Goal: Transaction & Acquisition: Purchase product/service

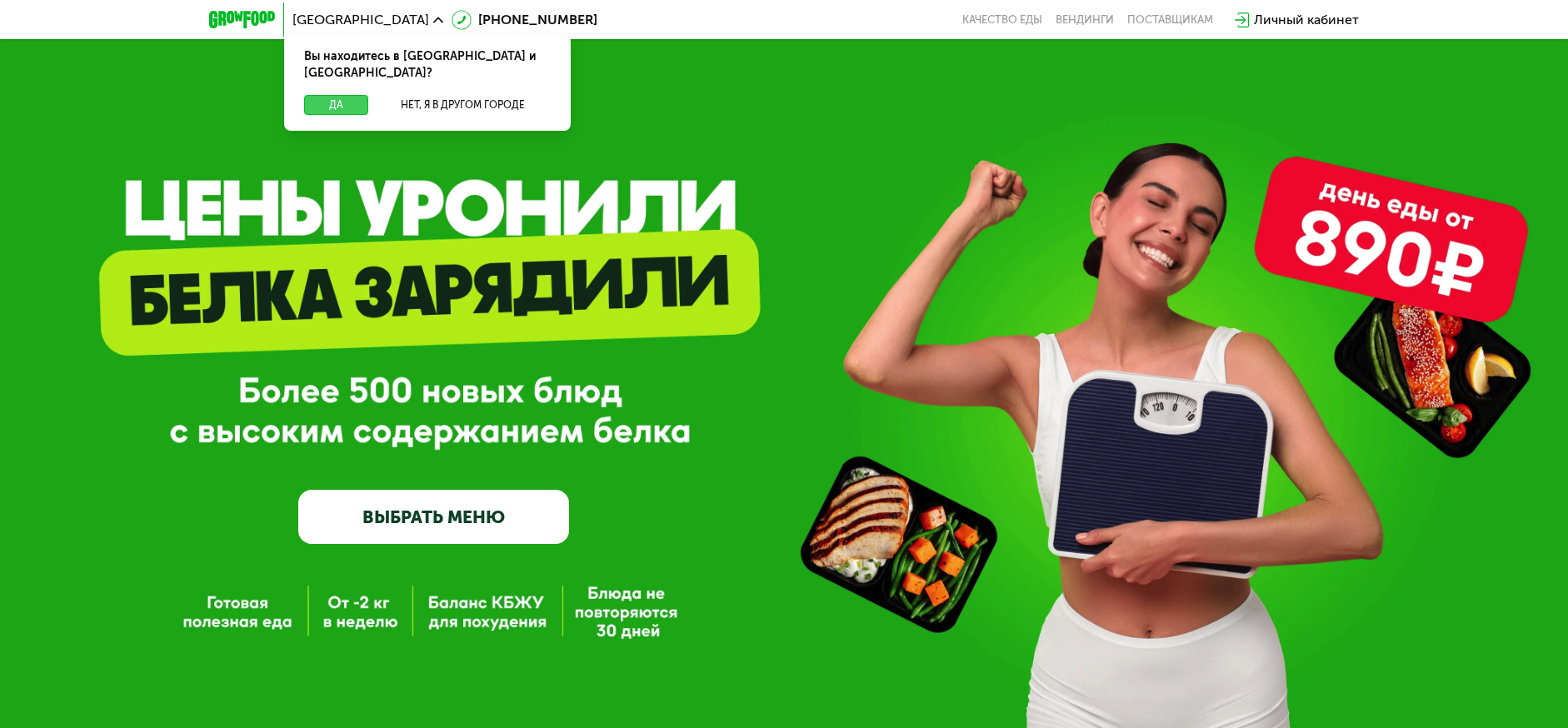
click at [331, 95] on button "Да" at bounding box center [336, 104] width 64 height 20
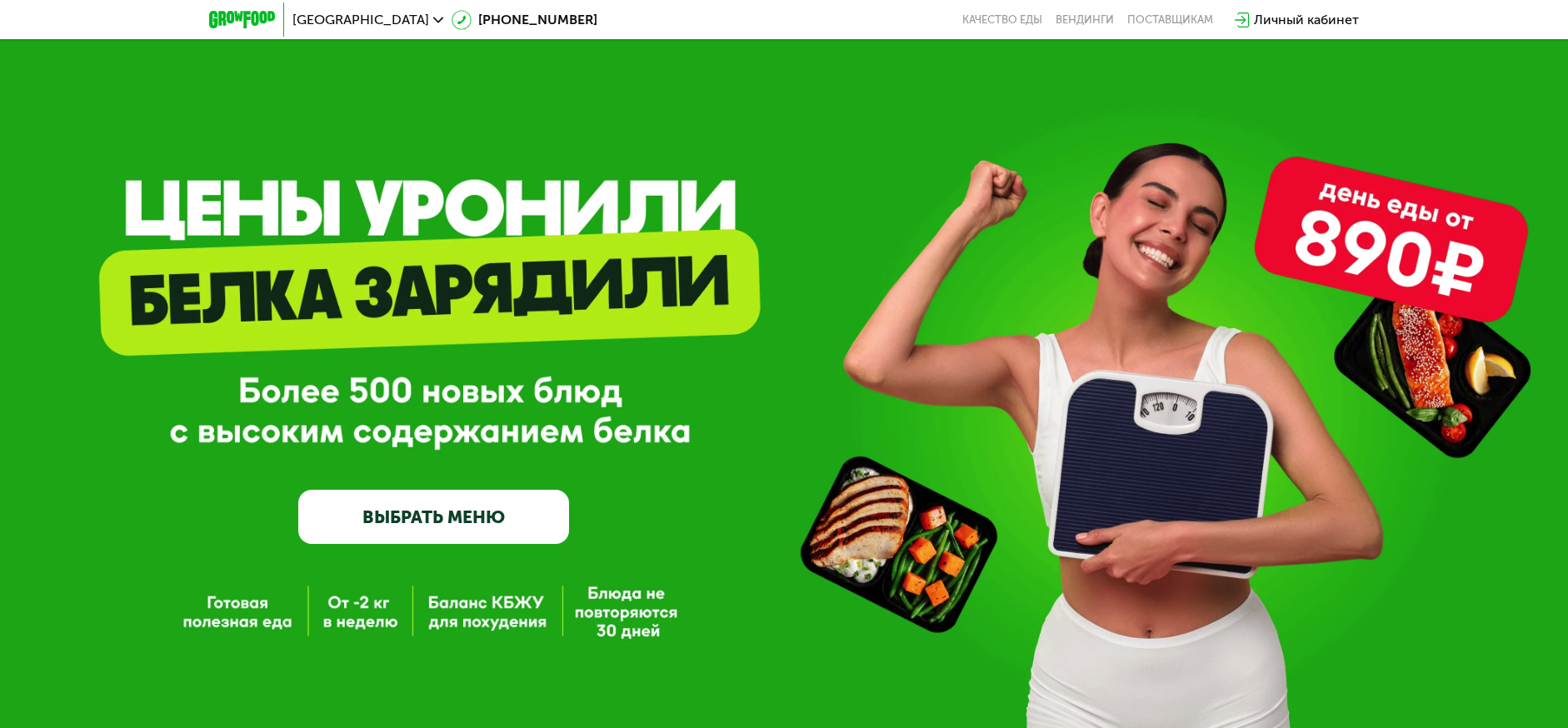
click at [484, 531] on link "ВЫБРАТЬ МЕНЮ" at bounding box center [433, 516] width 271 height 54
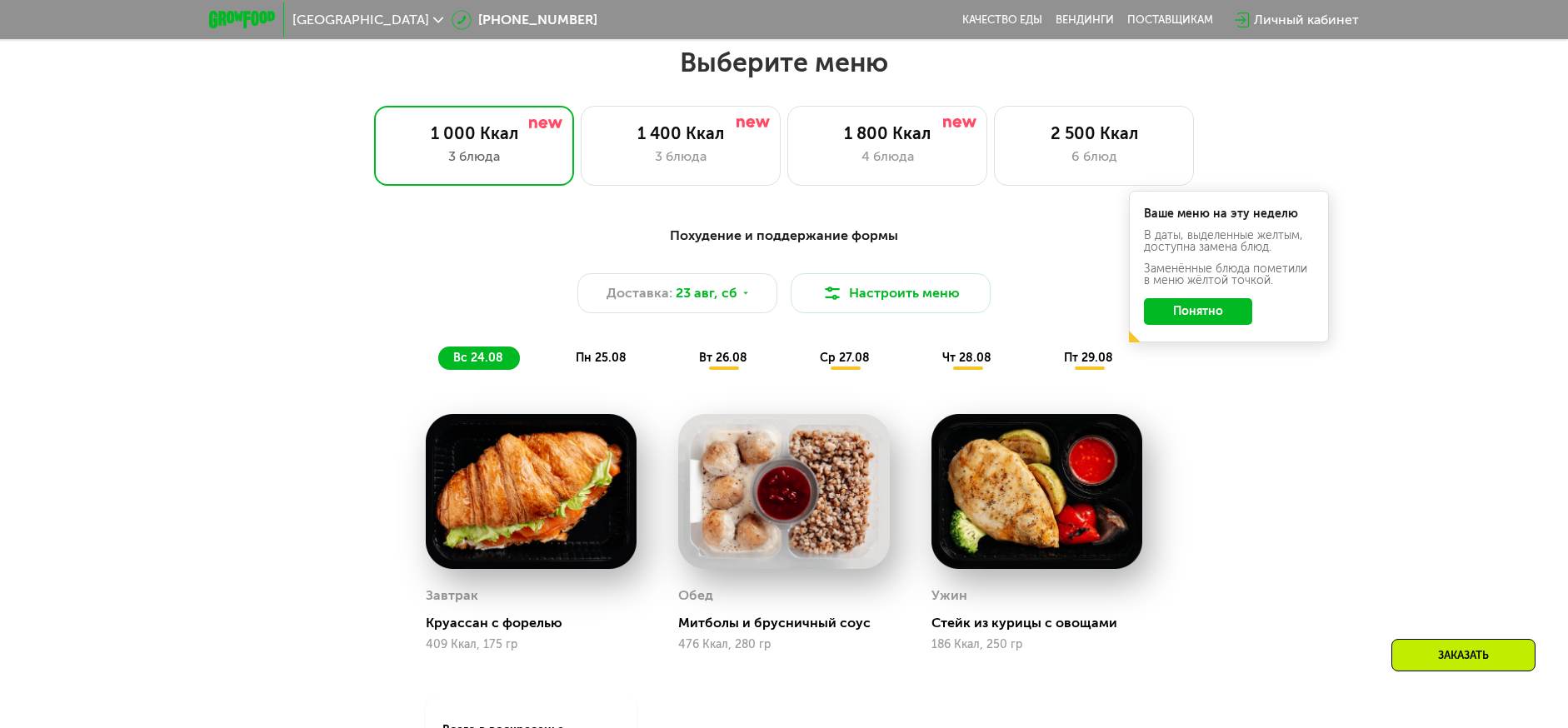
scroll to position [889, 0]
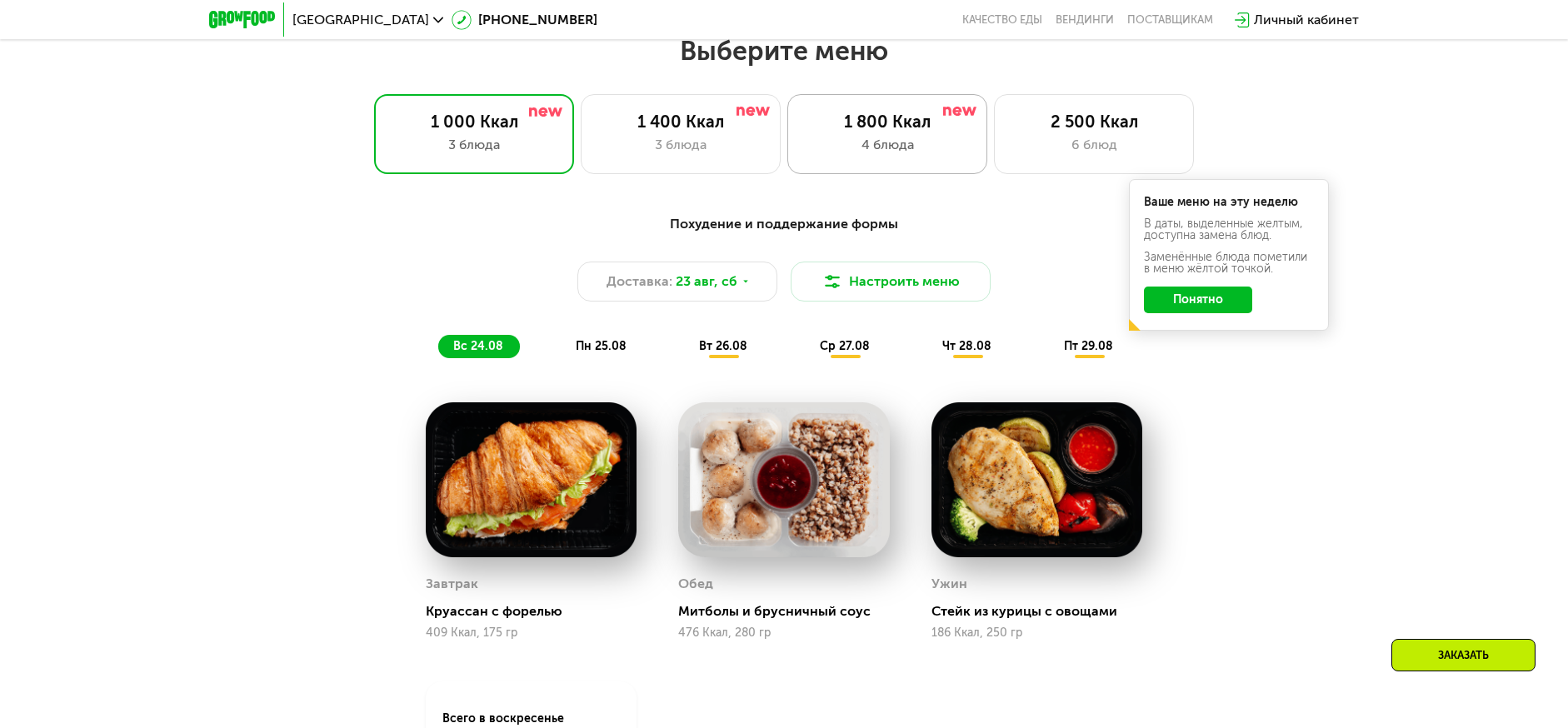
click at [887, 155] on div "4 блюда" at bounding box center [887, 144] width 165 height 20
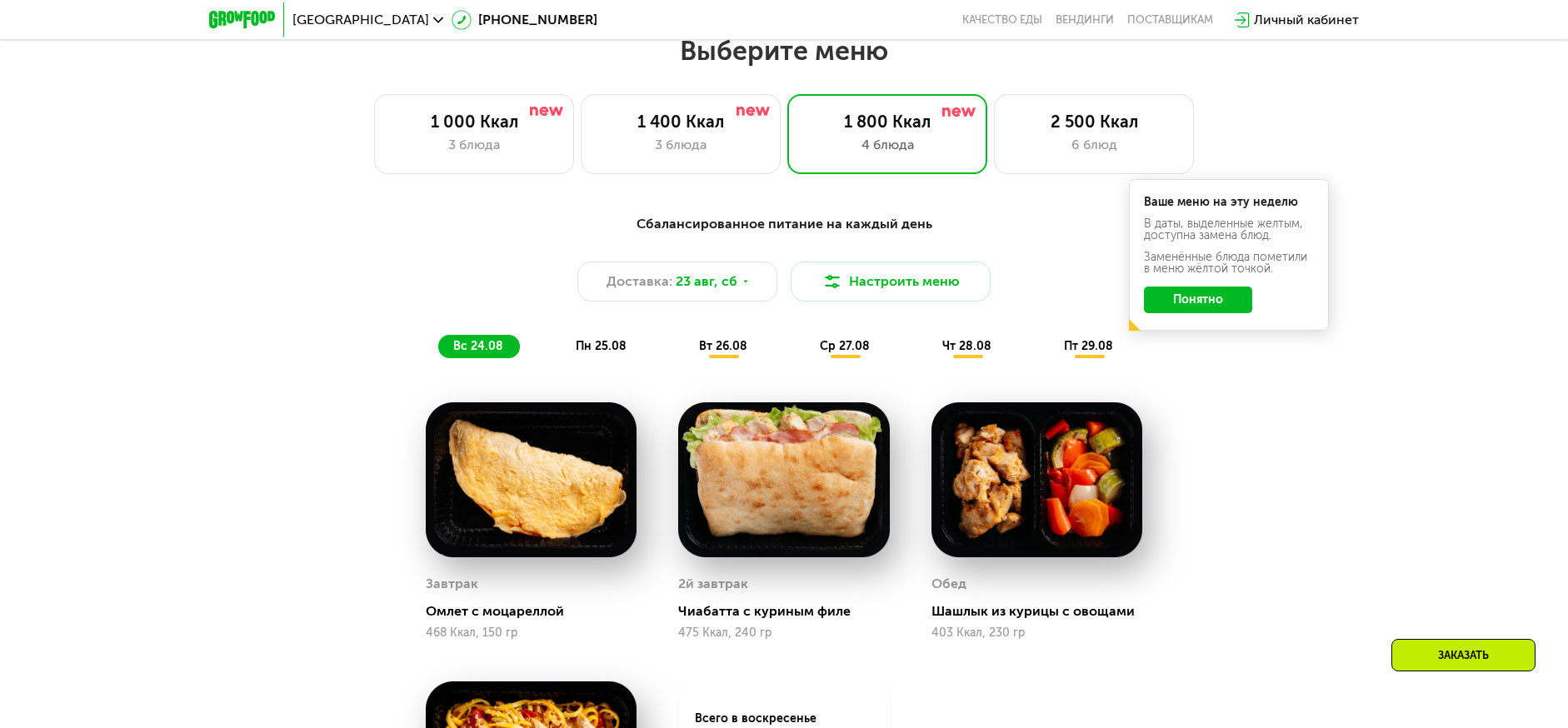
click at [1213, 314] on button "Понятно" at bounding box center [1198, 299] width 109 height 26
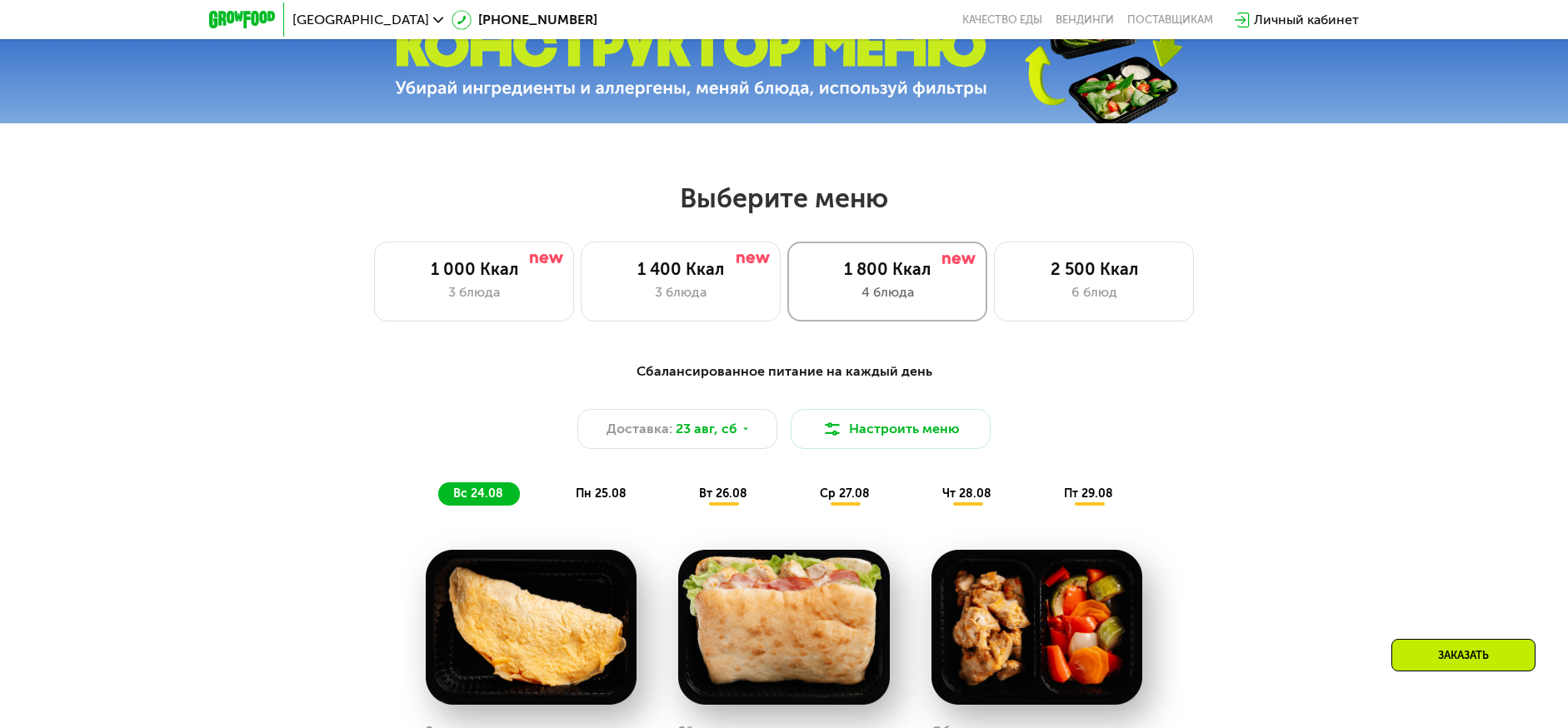
scroll to position [1003, 0]
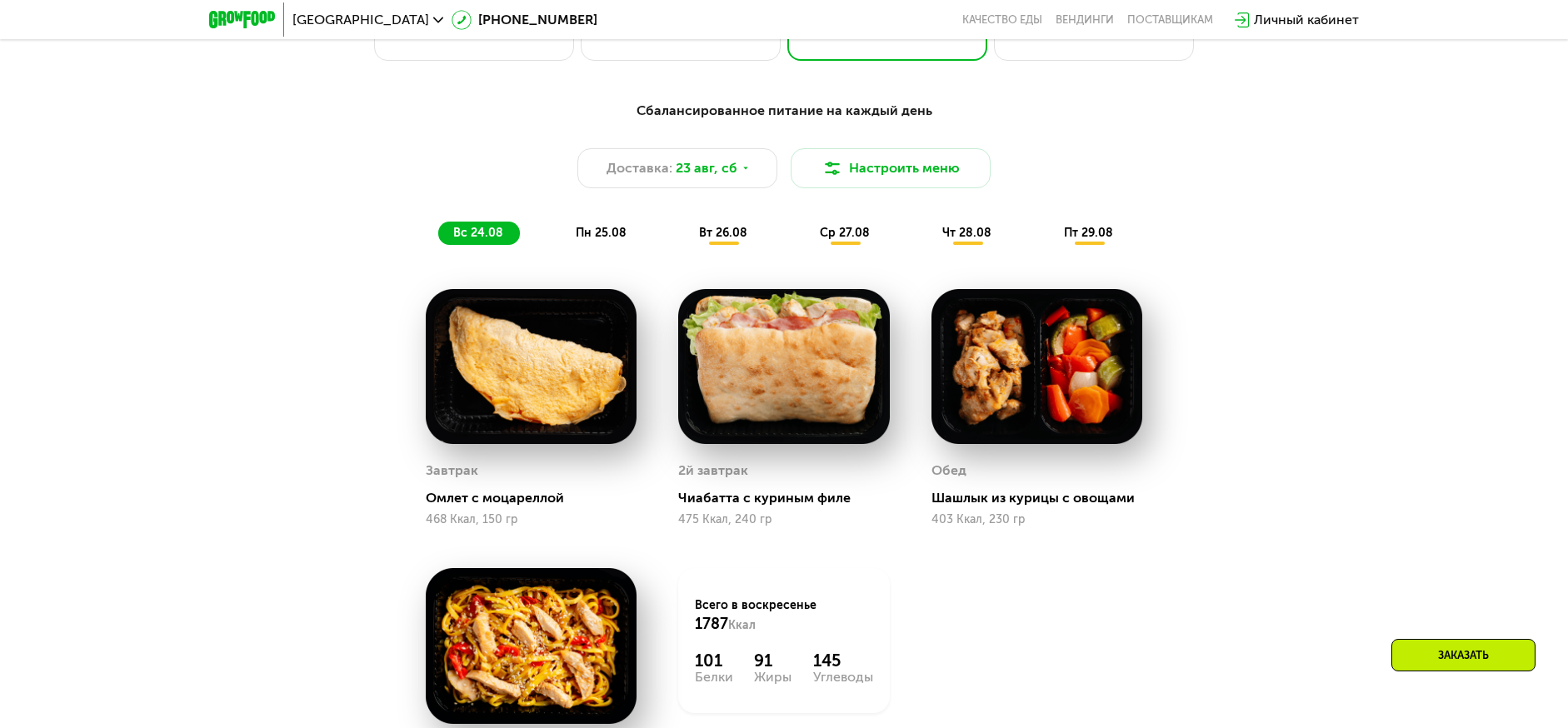
click at [614, 233] on span "пн 25.08" at bounding box center [601, 232] width 50 height 15
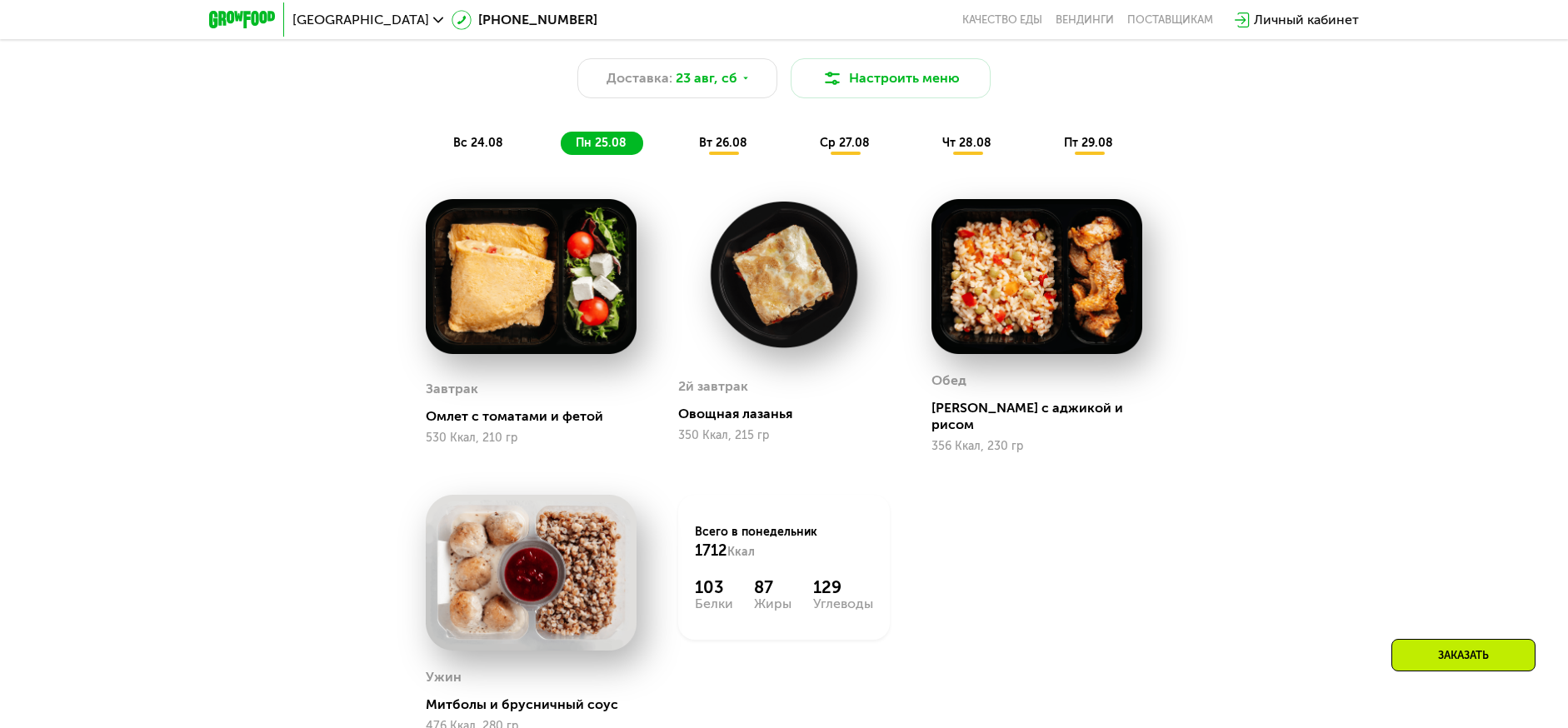
scroll to position [981, 0]
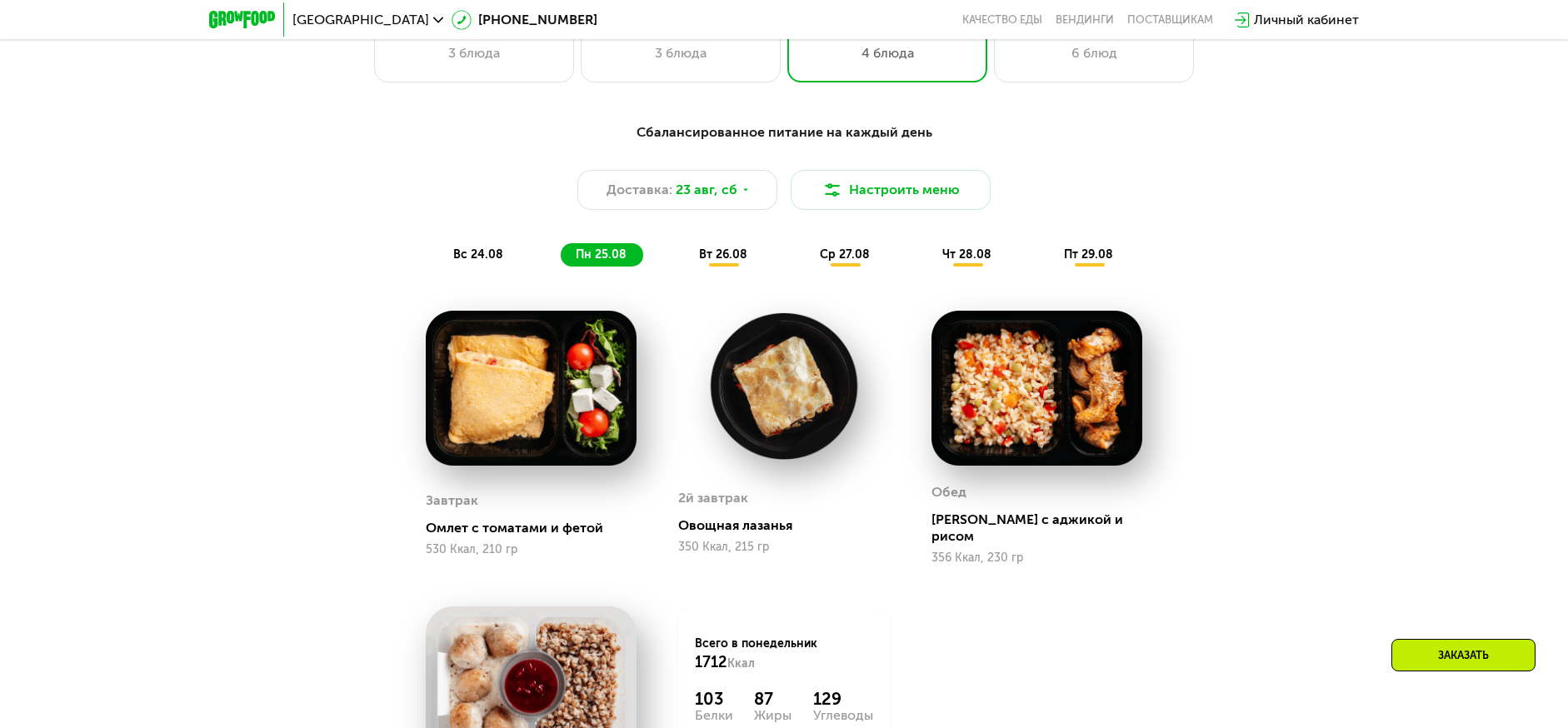
click at [716, 261] on span "вт 26.08" at bounding box center [723, 255] width 49 height 15
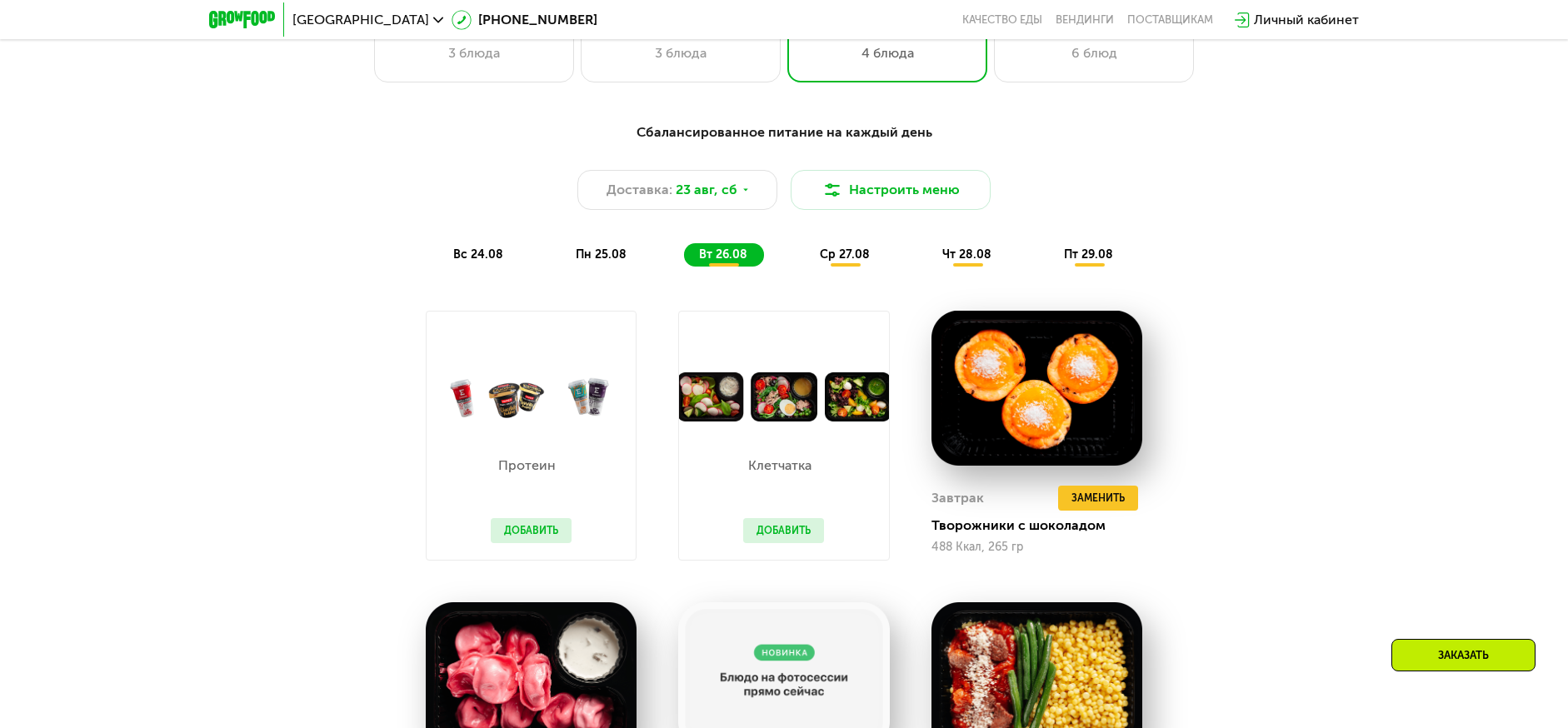
click at [854, 251] on span "ср 27.08" at bounding box center [844, 255] width 50 height 15
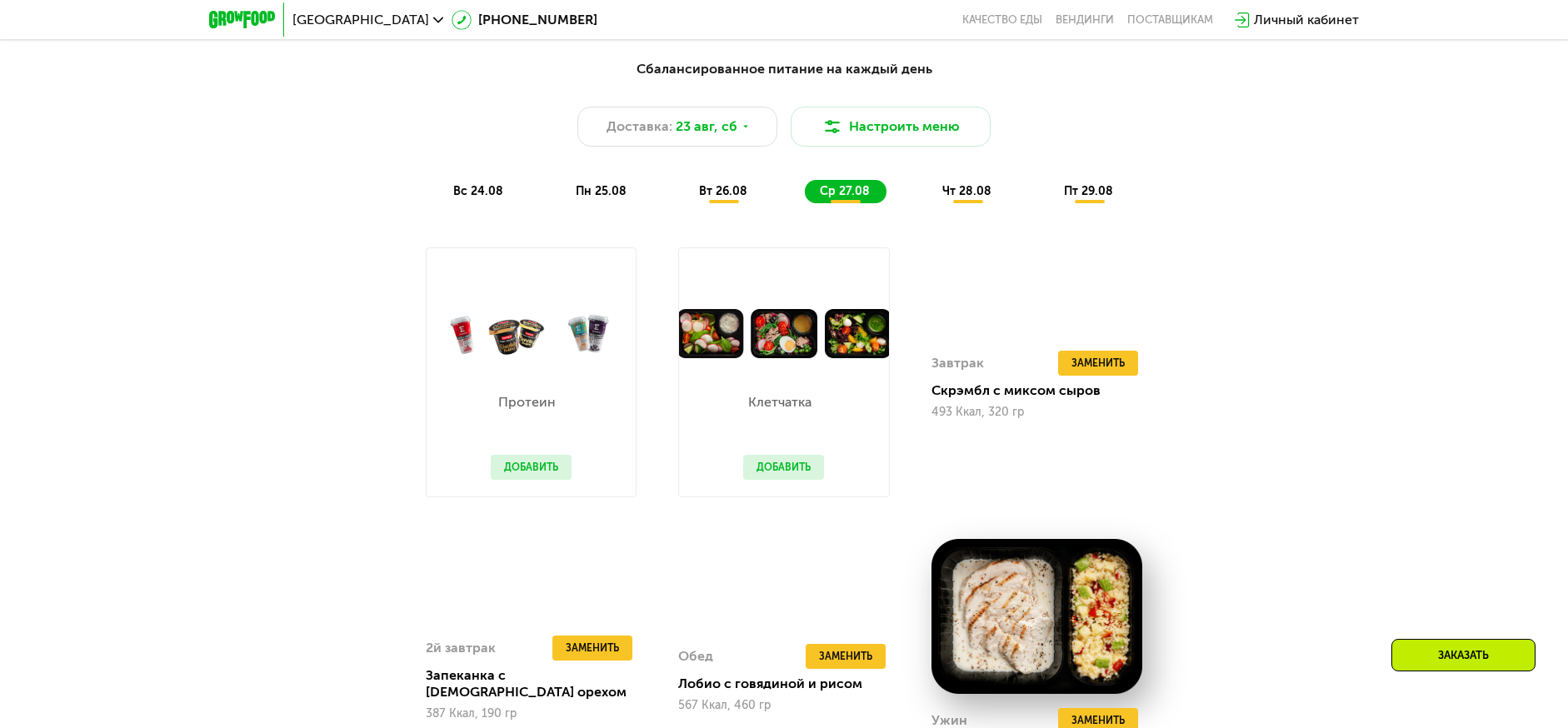
scroll to position [1042, 0]
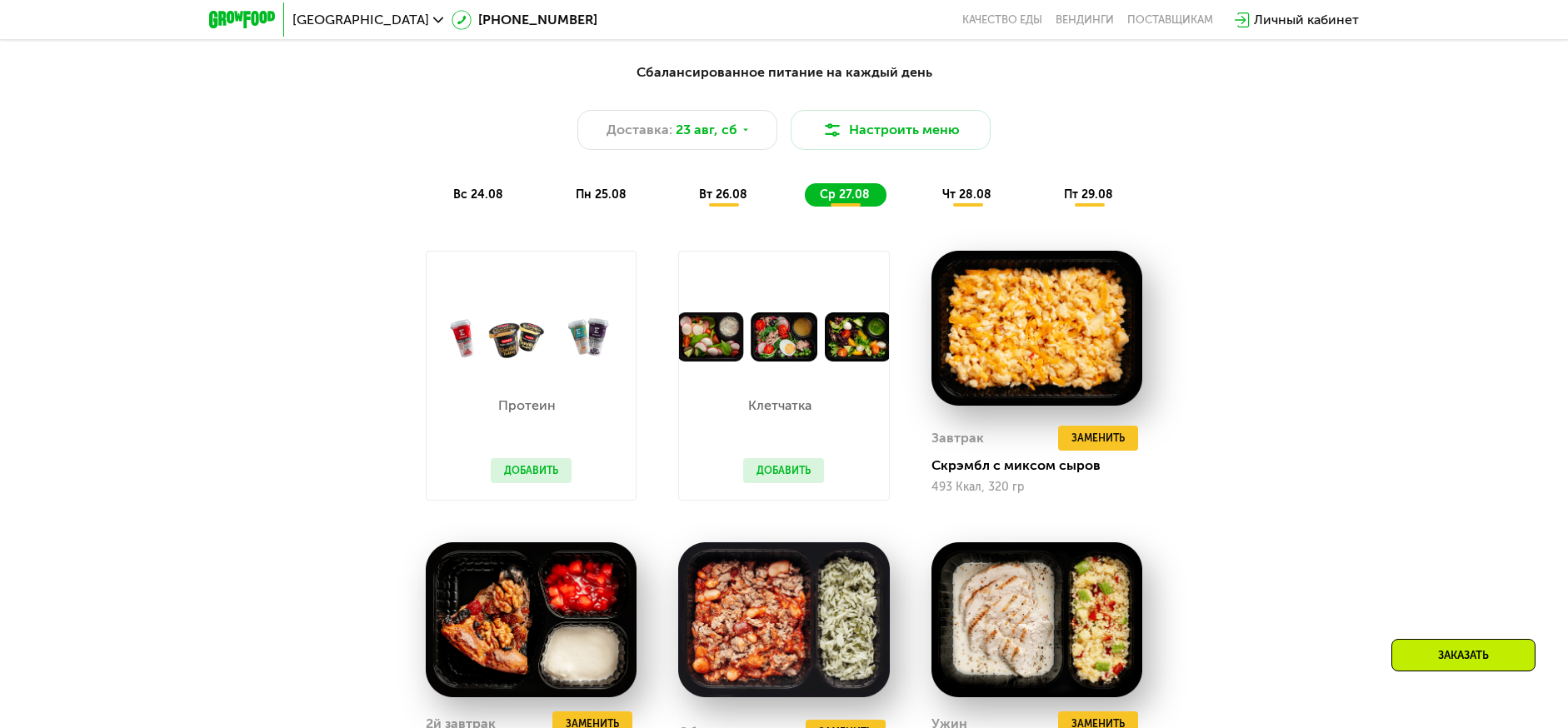
click at [1048, 207] on div "чт 28.08" at bounding box center [1089, 194] width 81 height 23
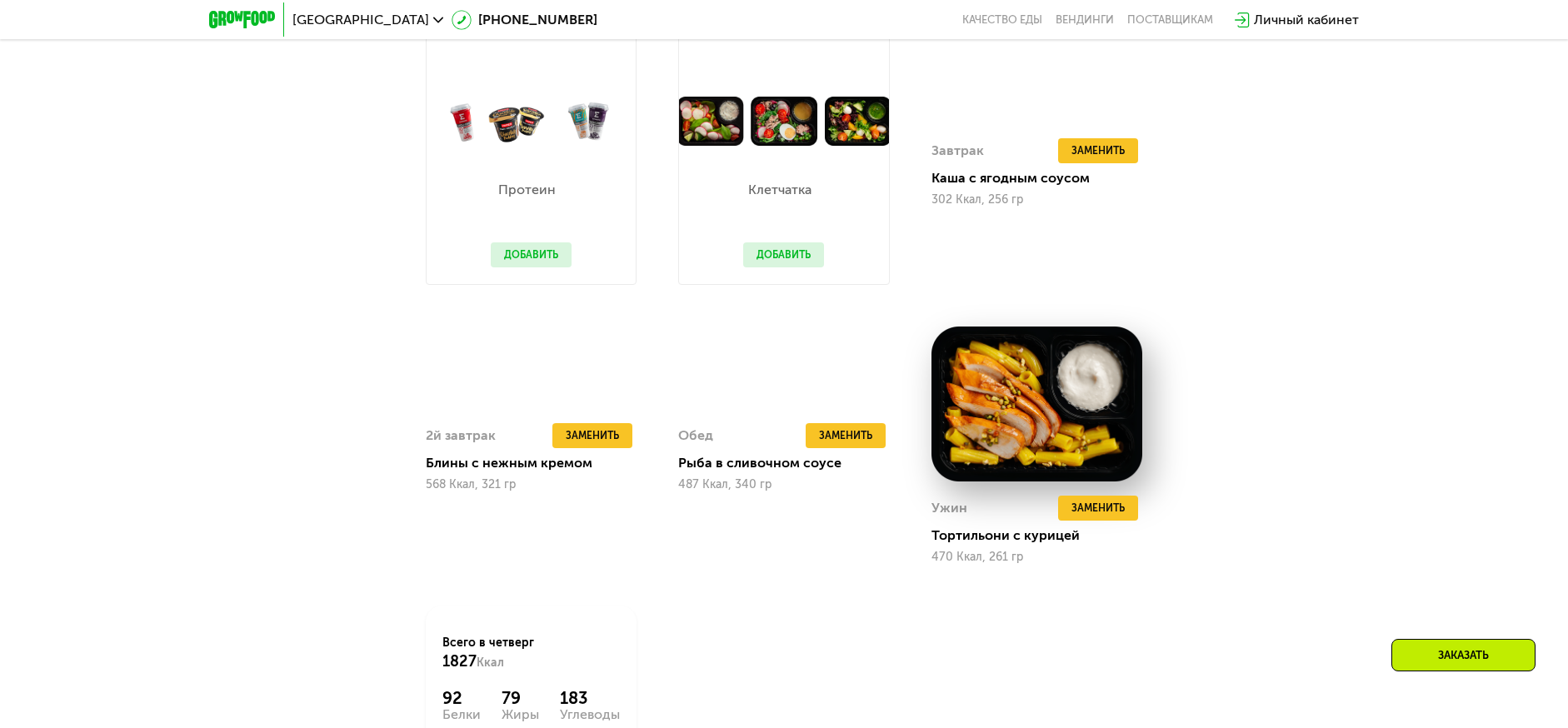
scroll to position [929, 0]
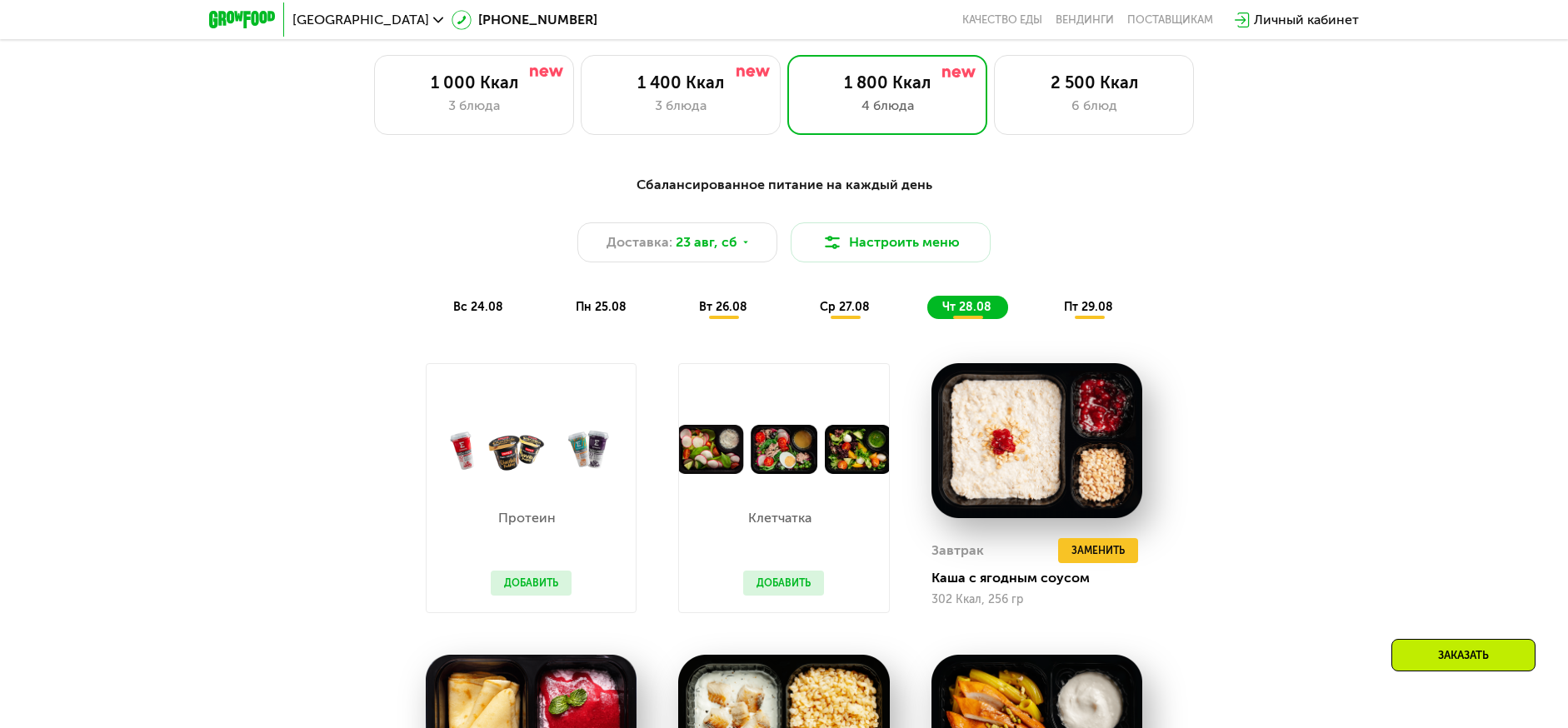
click at [1104, 314] on span "пт 29.08" at bounding box center [1089, 307] width 50 height 15
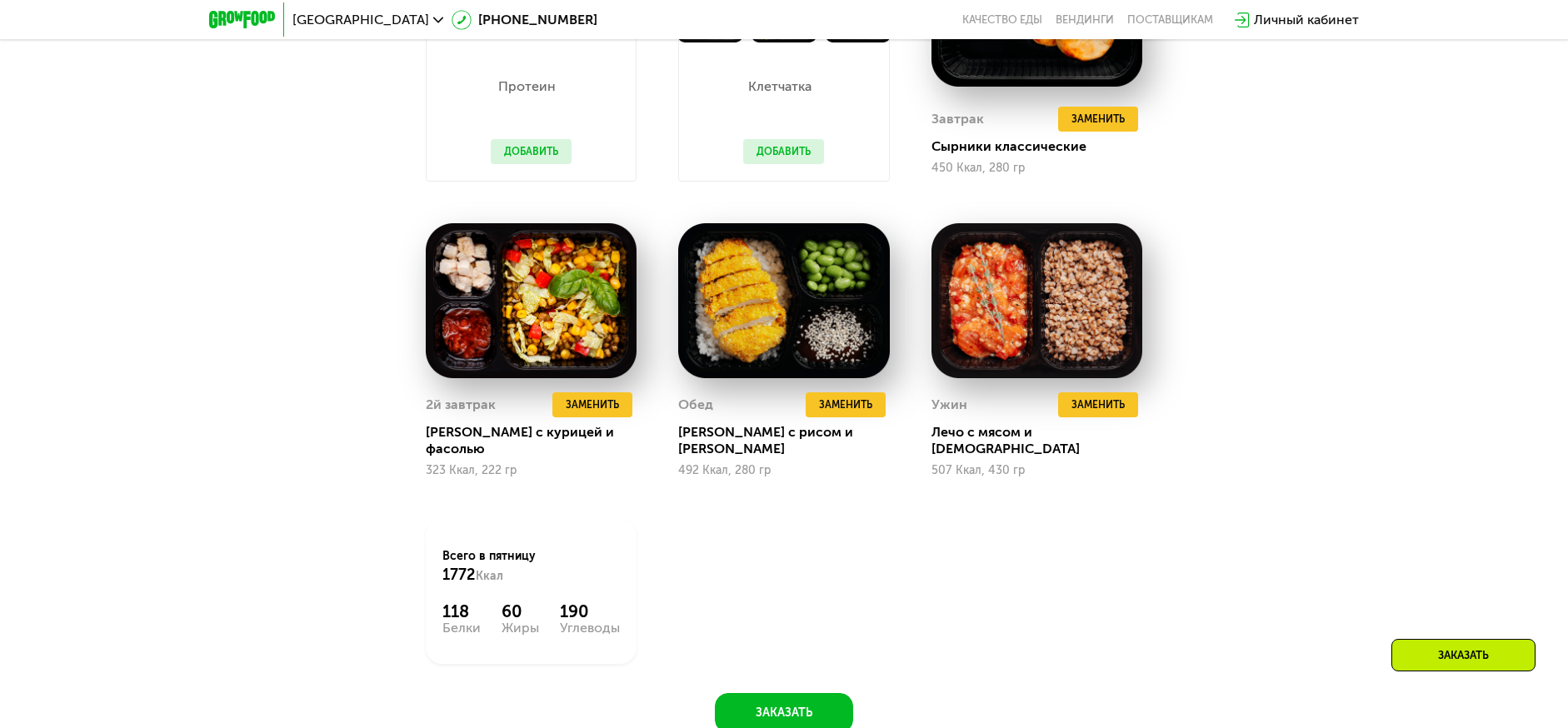
scroll to position [1500, 0]
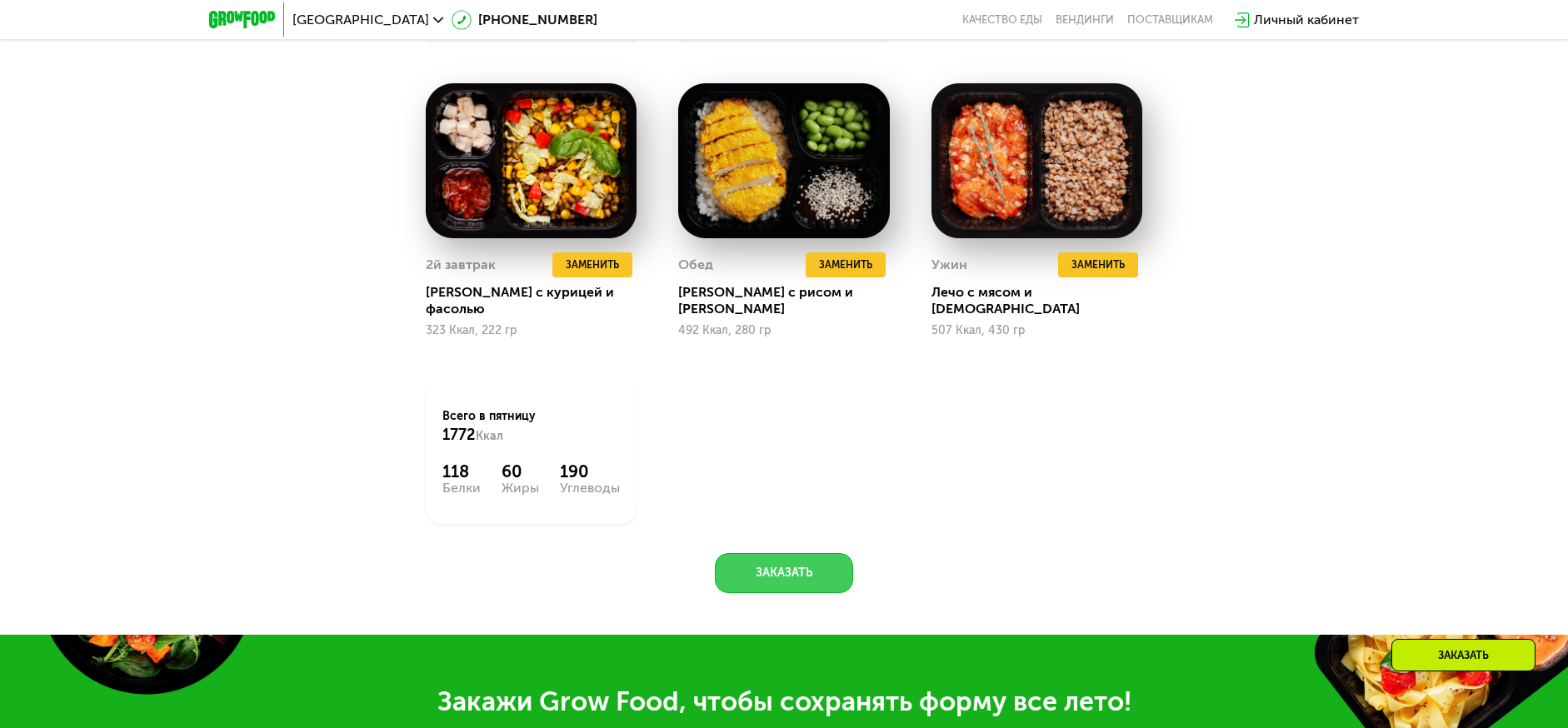
click at [845, 555] on button "Заказать" at bounding box center [784, 572] width 138 height 40
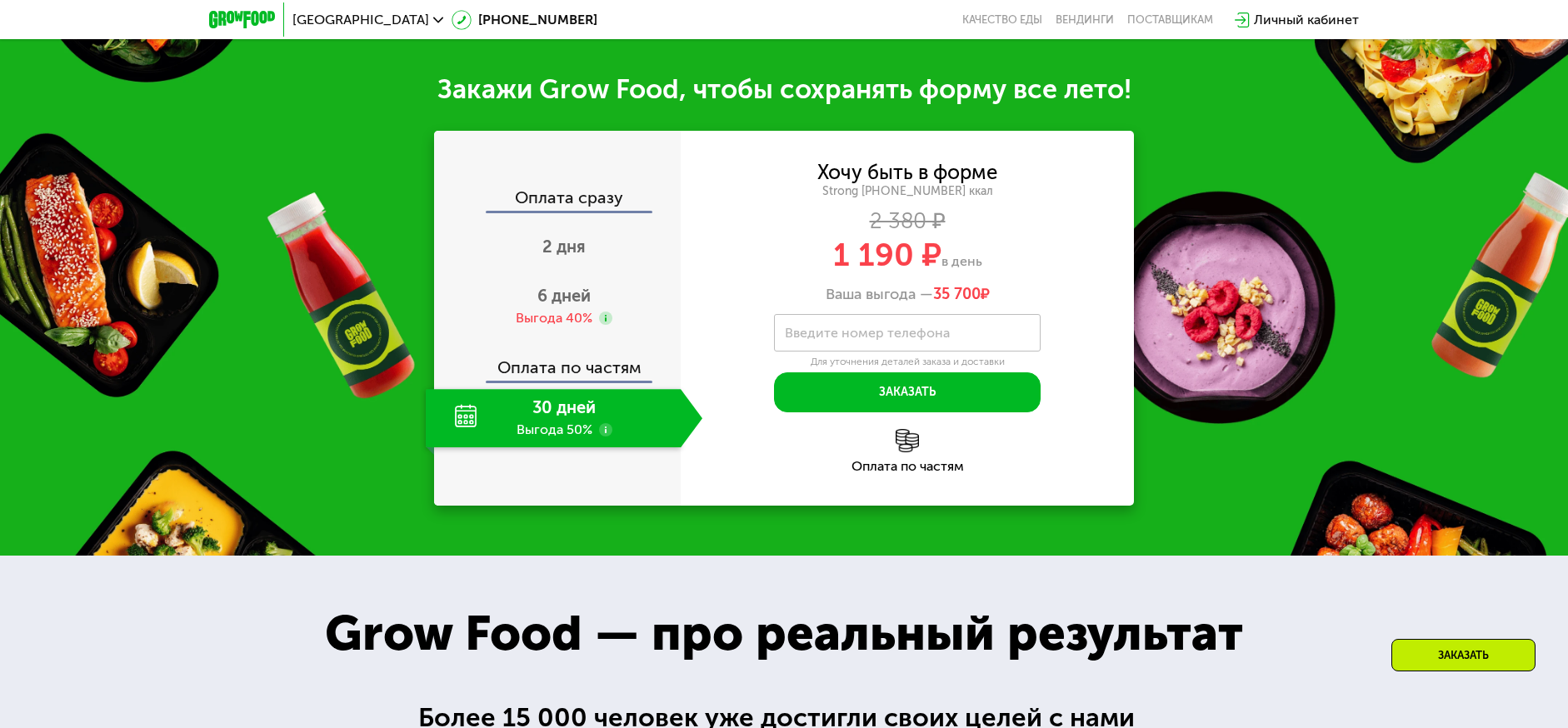
scroll to position [2123, 0]
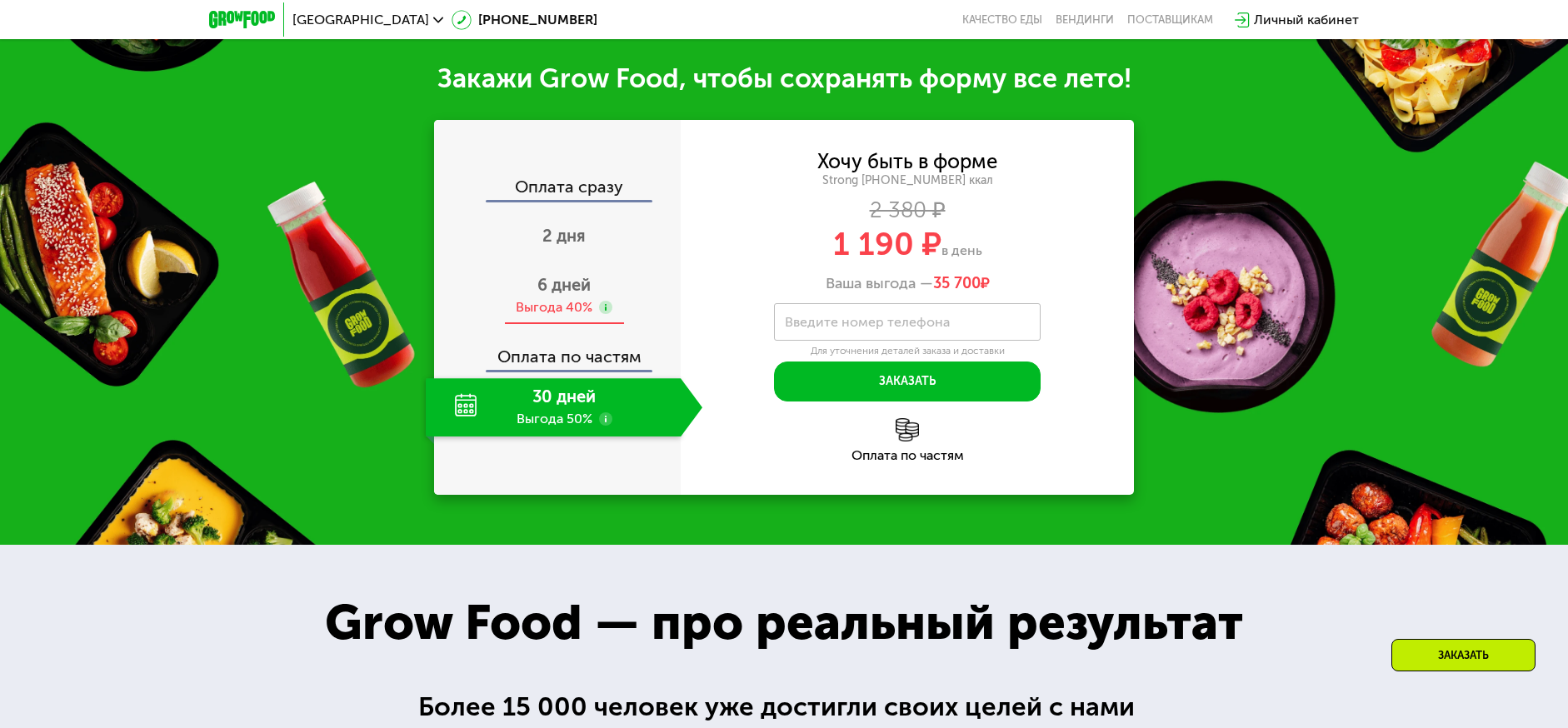
click at [579, 275] on span "6 дней" at bounding box center [564, 285] width 53 height 20
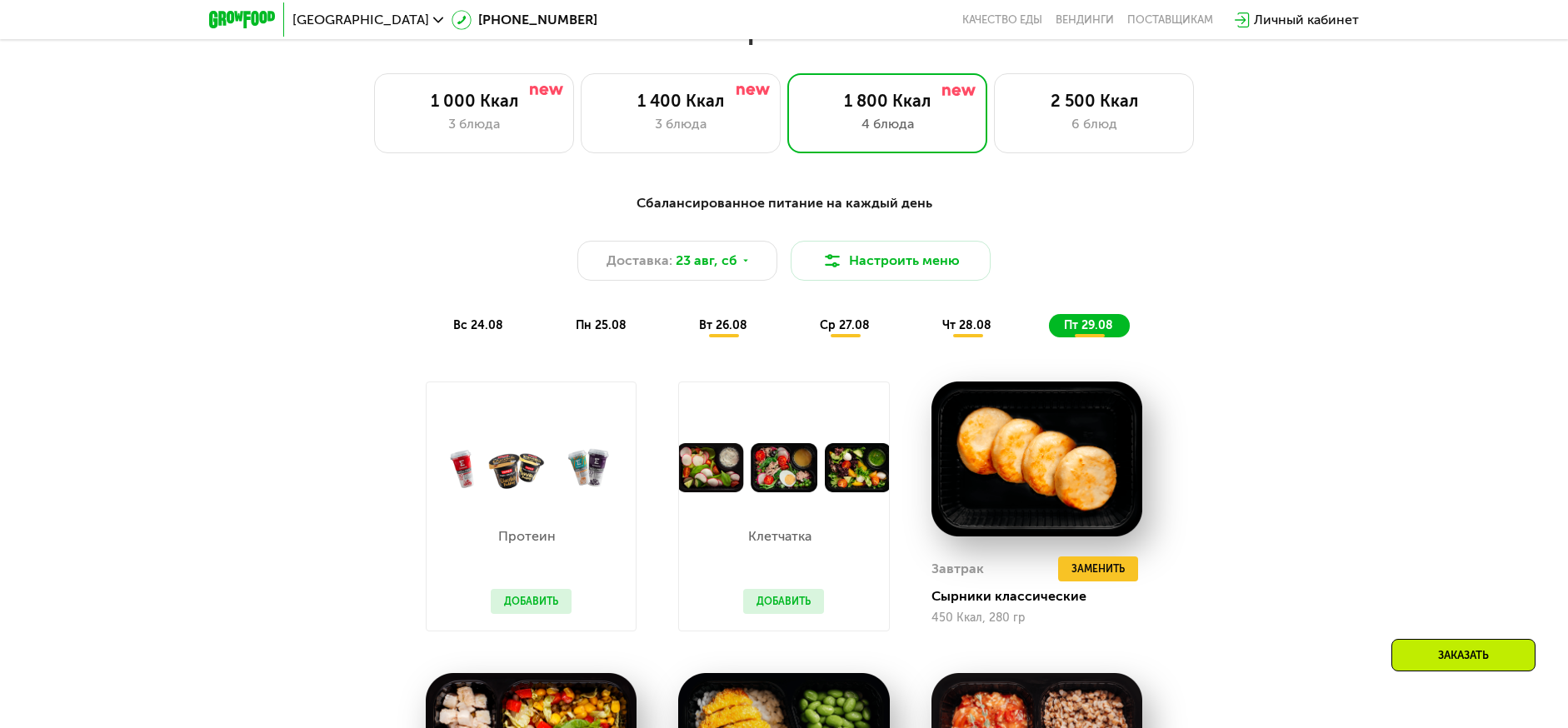
scroll to position [598, 0]
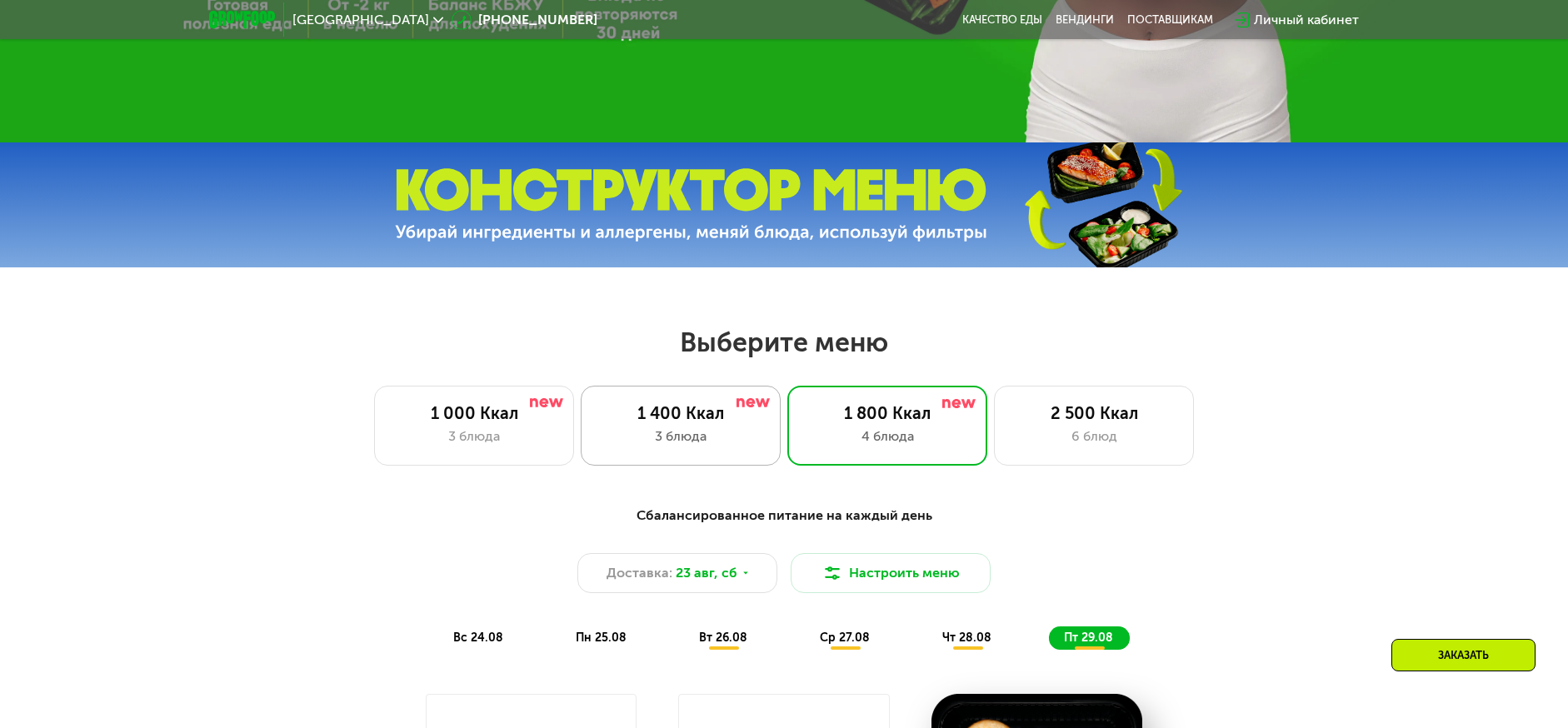
click at [677, 447] on div "3 блюда" at bounding box center [680, 436] width 165 height 20
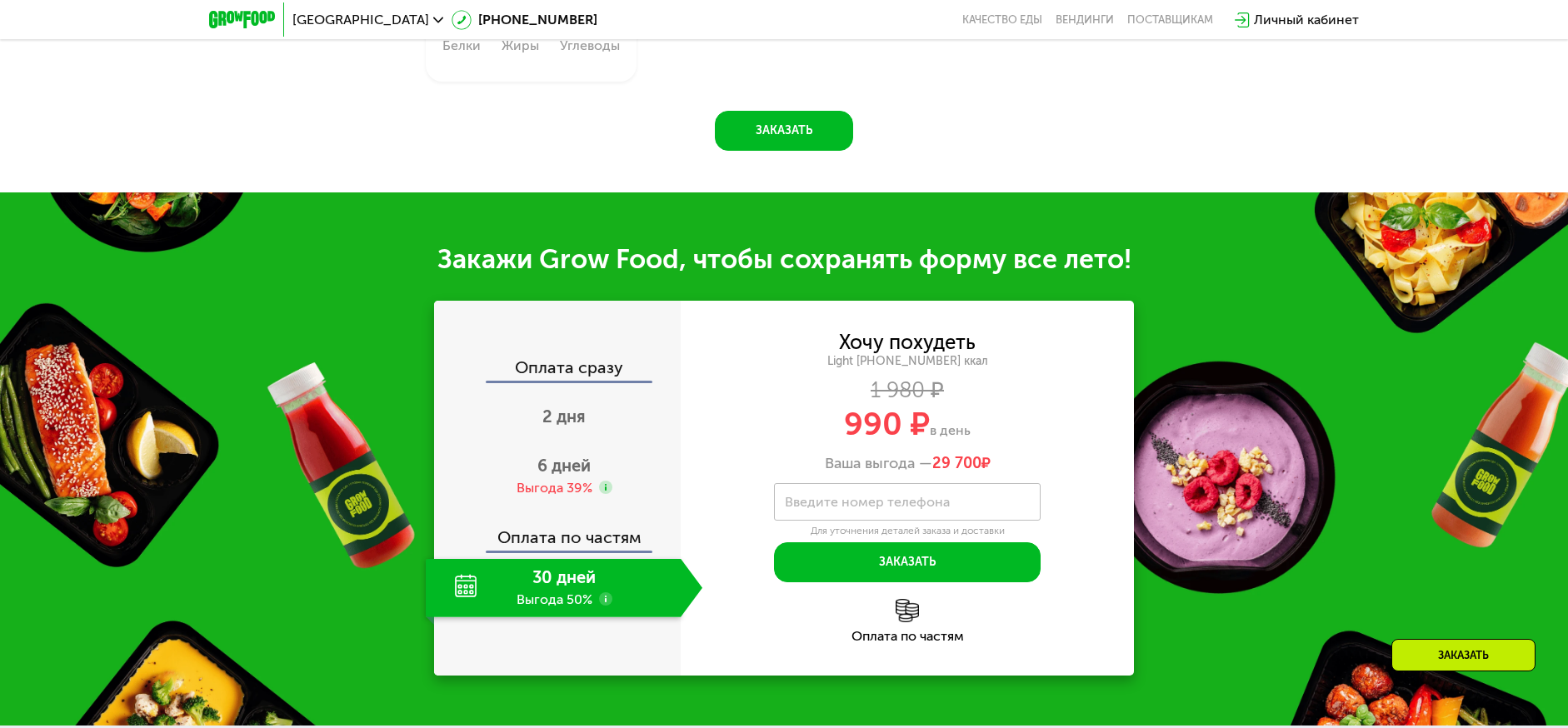
scroll to position [946, 0]
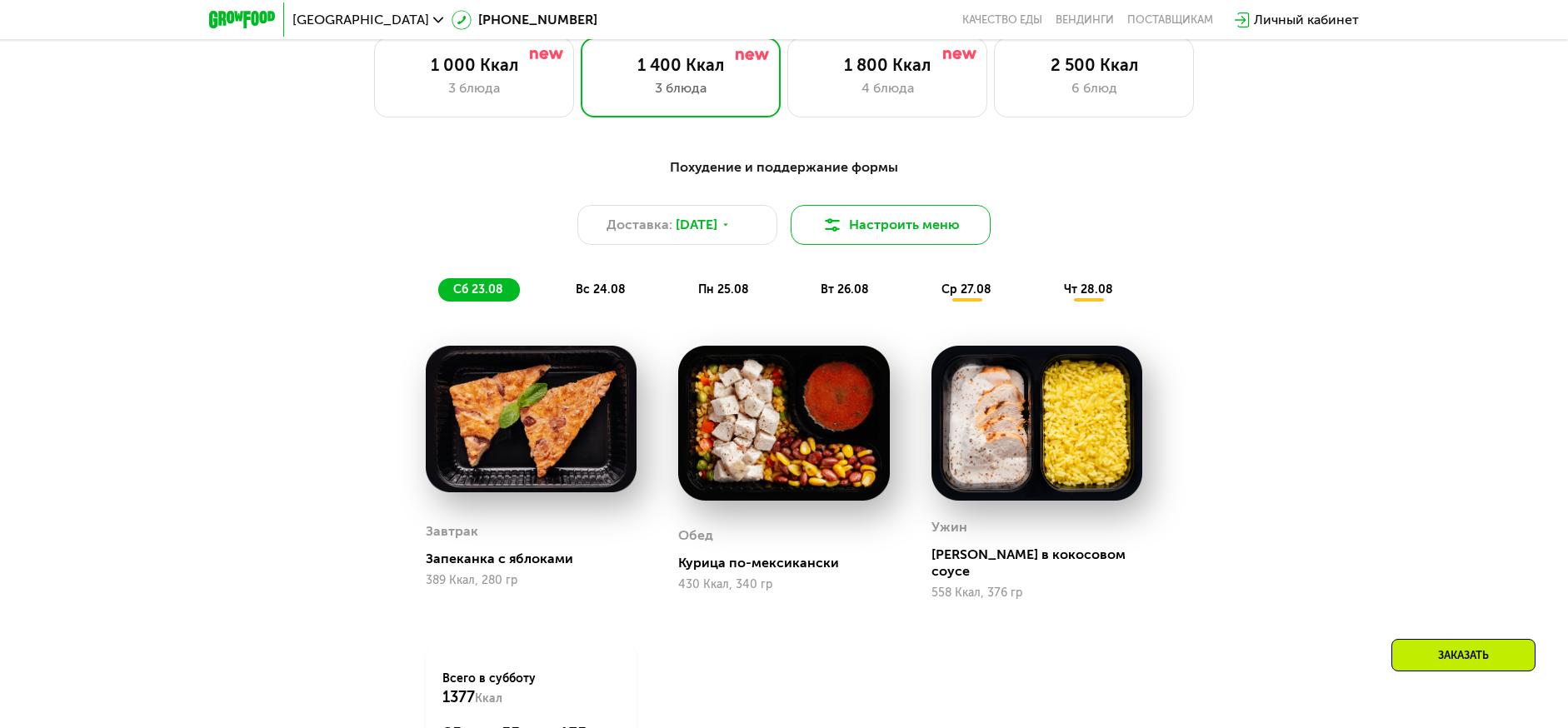
click at [912, 226] on button "Настроить меню" at bounding box center [890, 225] width 200 height 40
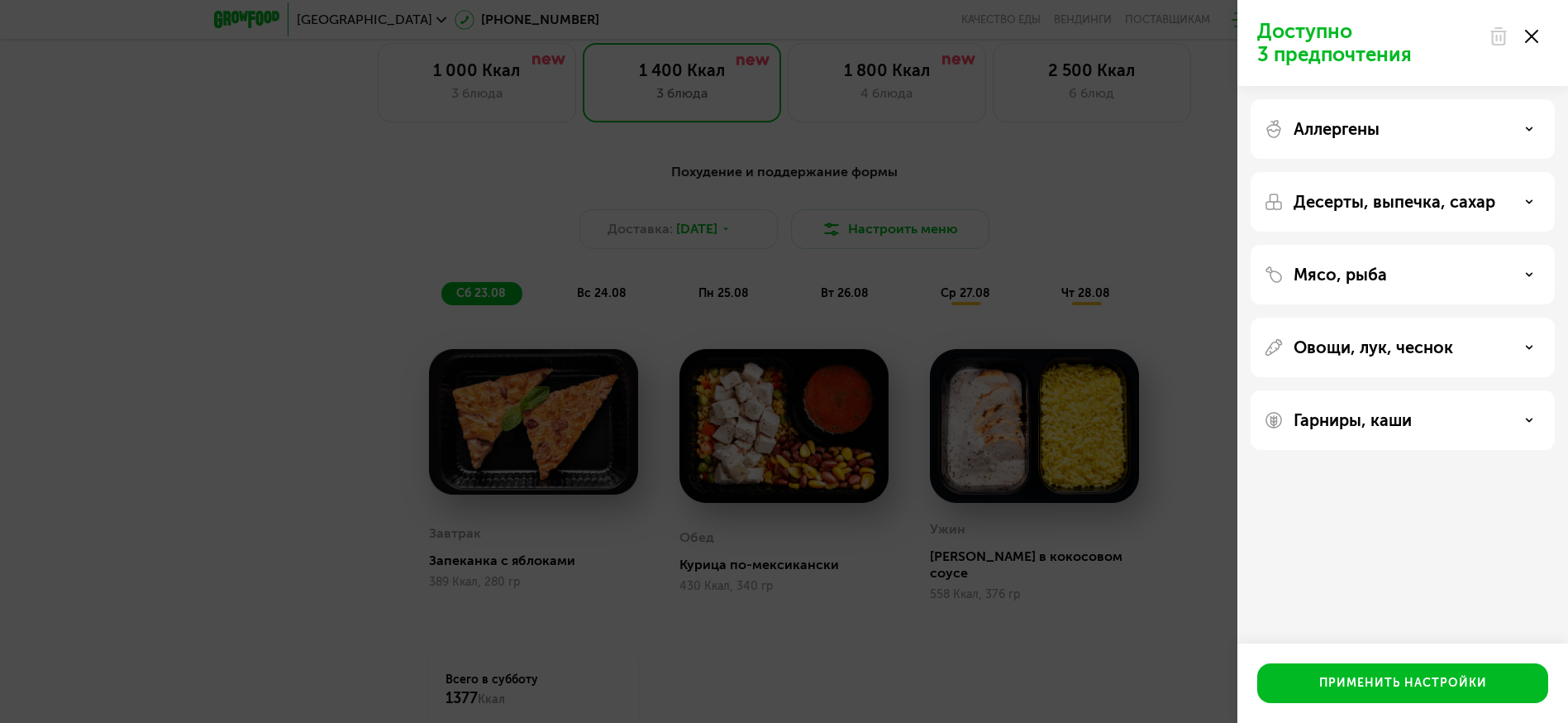
click at [1461, 273] on div "Мясо, рыба" at bounding box center [1403, 274] width 278 height 20
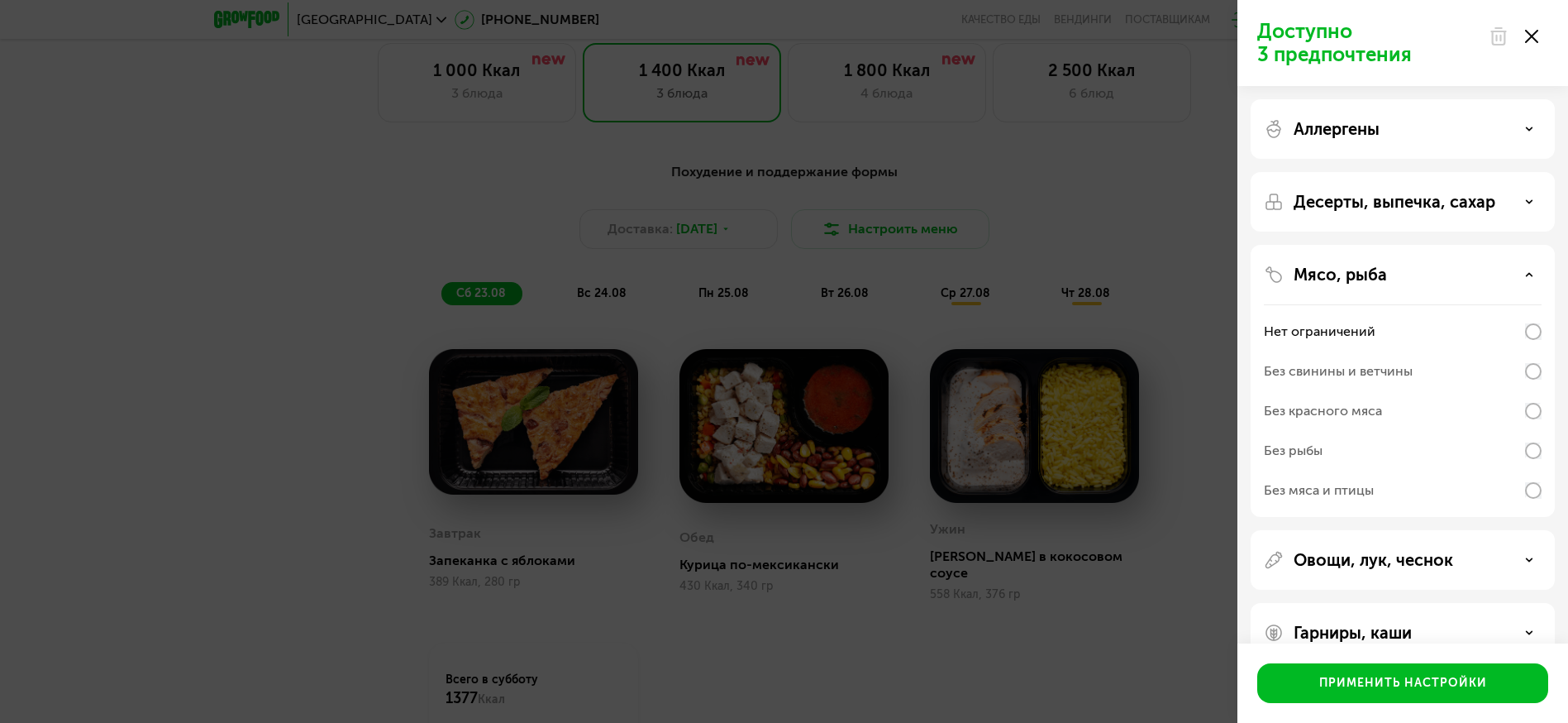
click at [1449, 471] on div "Без рыбы" at bounding box center [1403, 490] width 278 height 40
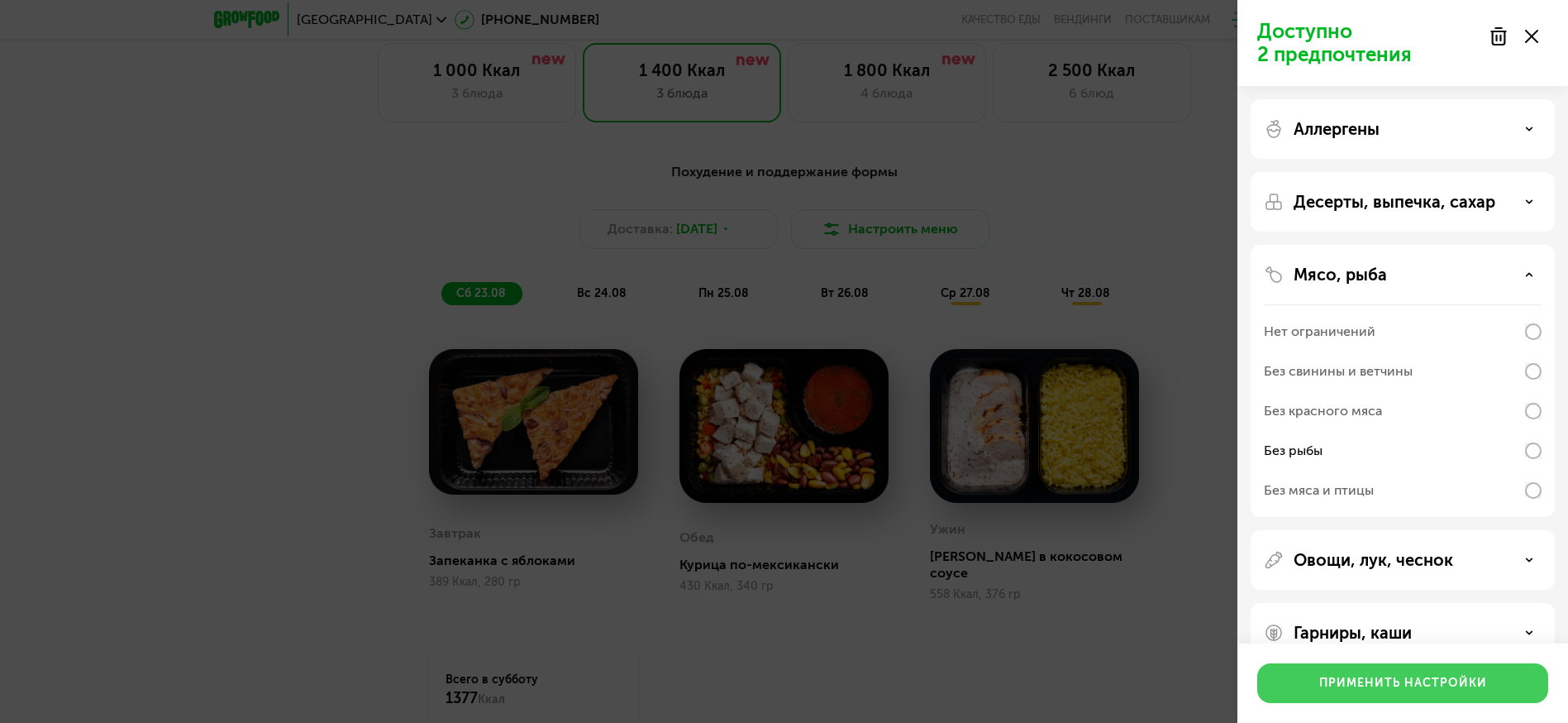
click at [1466, 696] on button "Применить настройки" at bounding box center [1403, 683] width 291 height 40
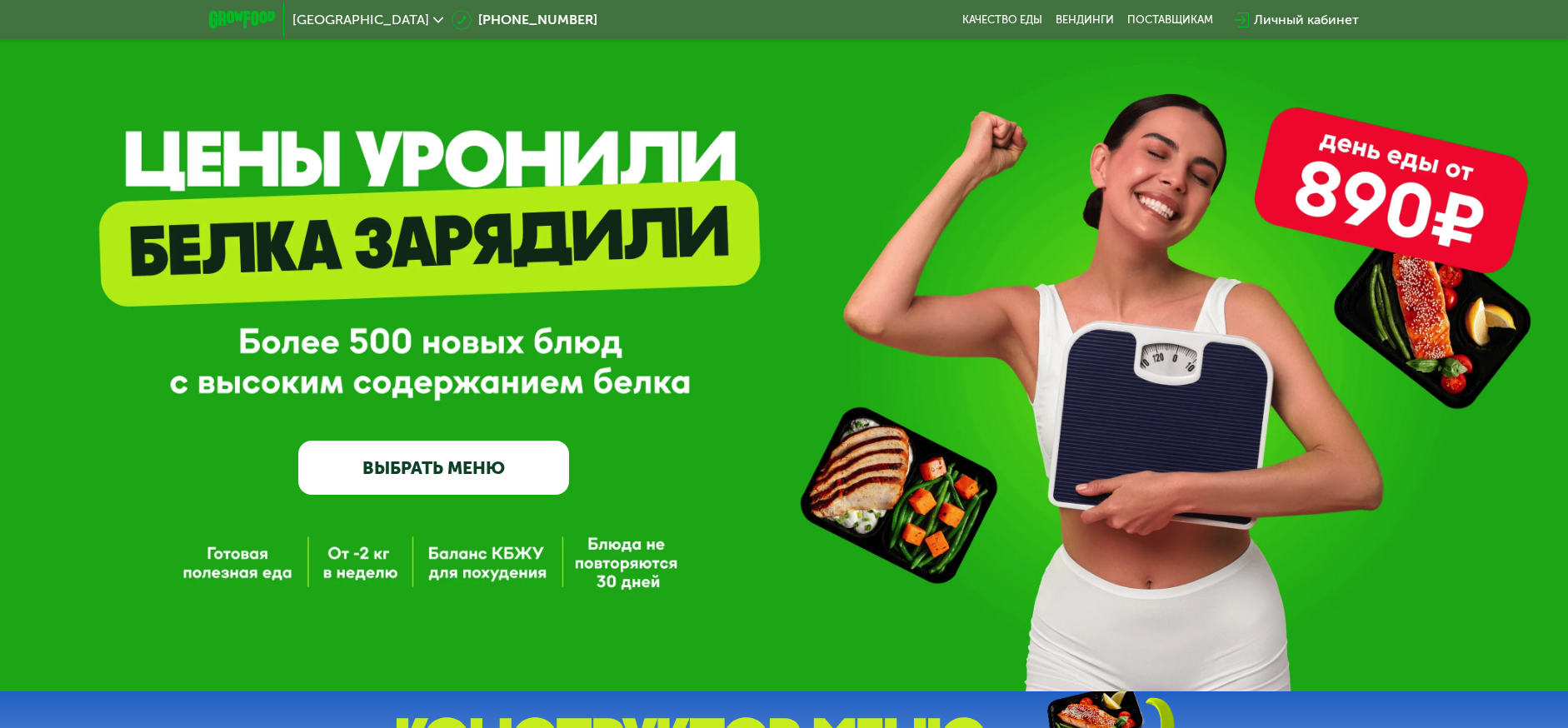
scroll to position [0, 0]
